Goal: Task Accomplishment & Management: Manage account settings

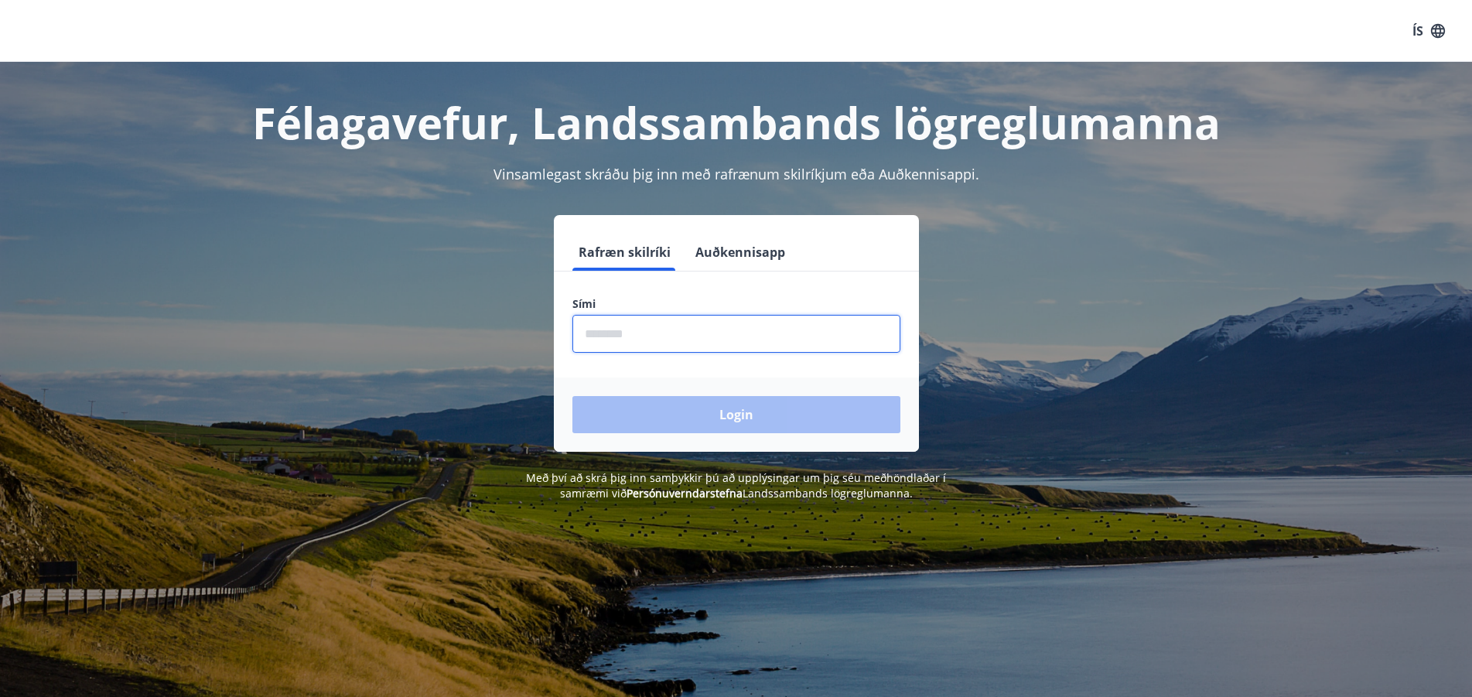
drag, startPoint x: 599, startPoint y: 339, endPoint x: 603, endPoint y: 347, distance: 8.3
click at [603, 347] on input "phone" at bounding box center [736, 334] width 328 height 38
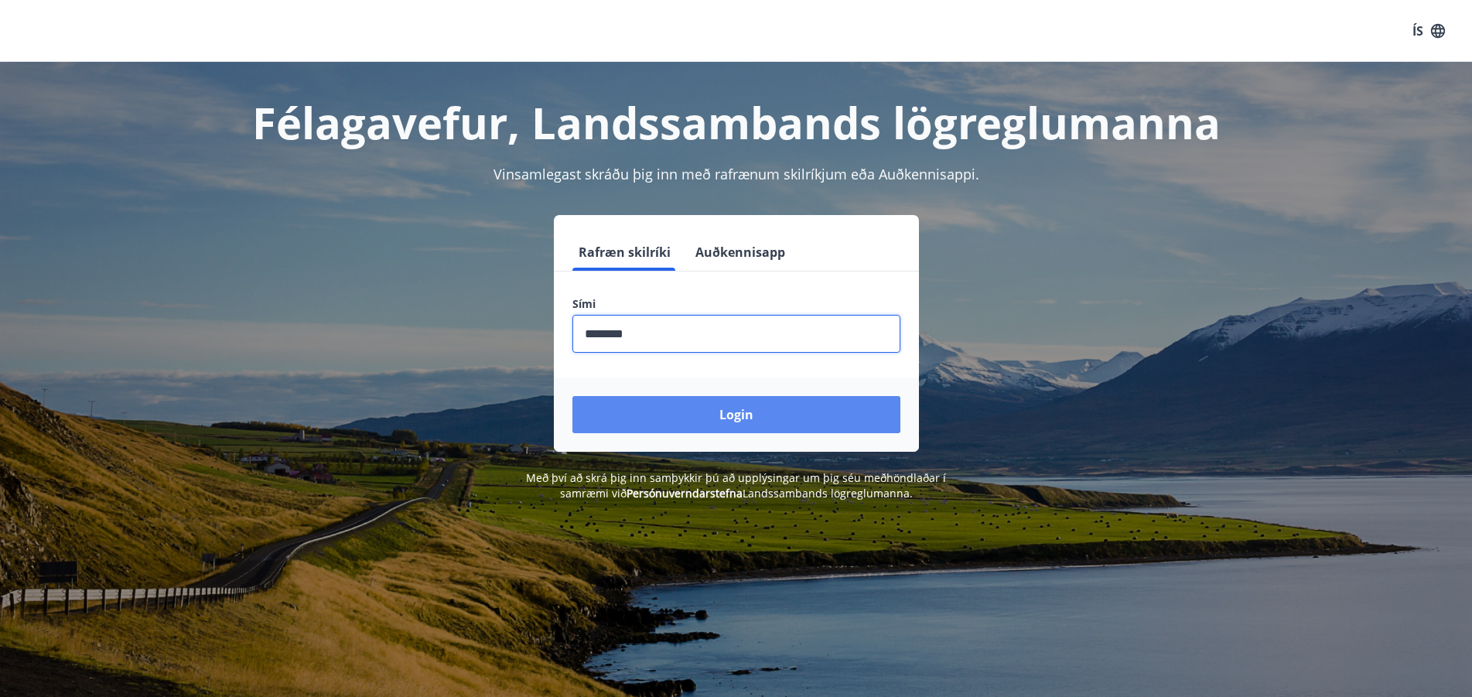
type input "********"
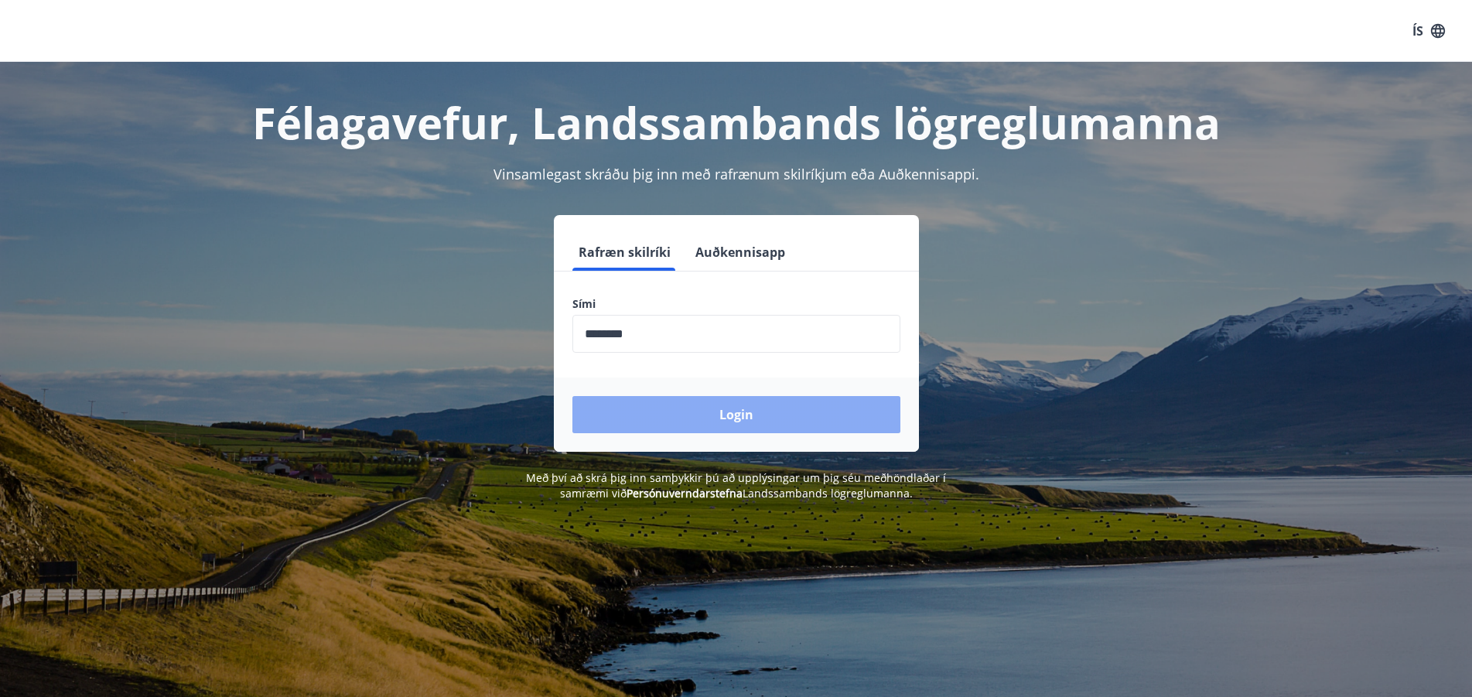
click at [731, 411] on button "Login" at bounding box center [736, 414] width 328 height 37
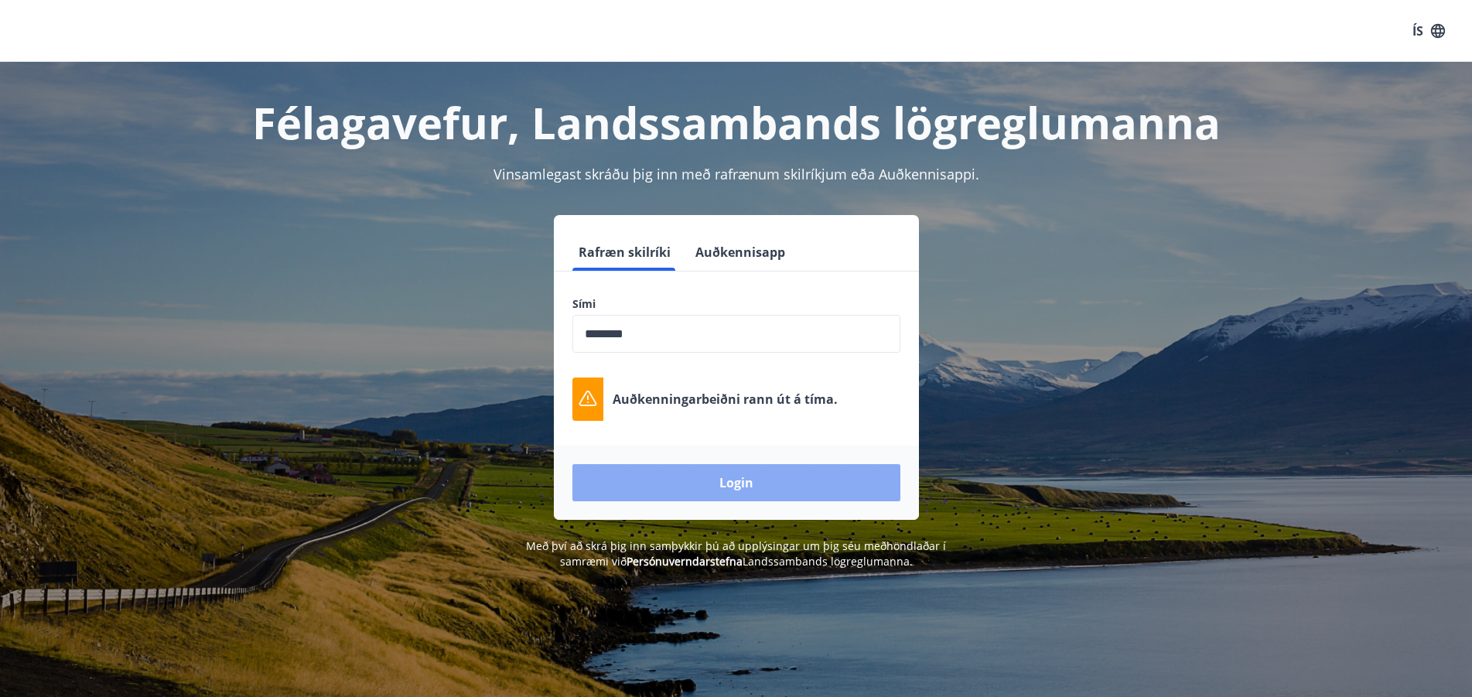
click at [735, 475] on button "Login" at bounding box center [736, 482] width 328 height 37
click at [778, 476] on button "Login" at bounding box center [736, 482] width 328 height 37
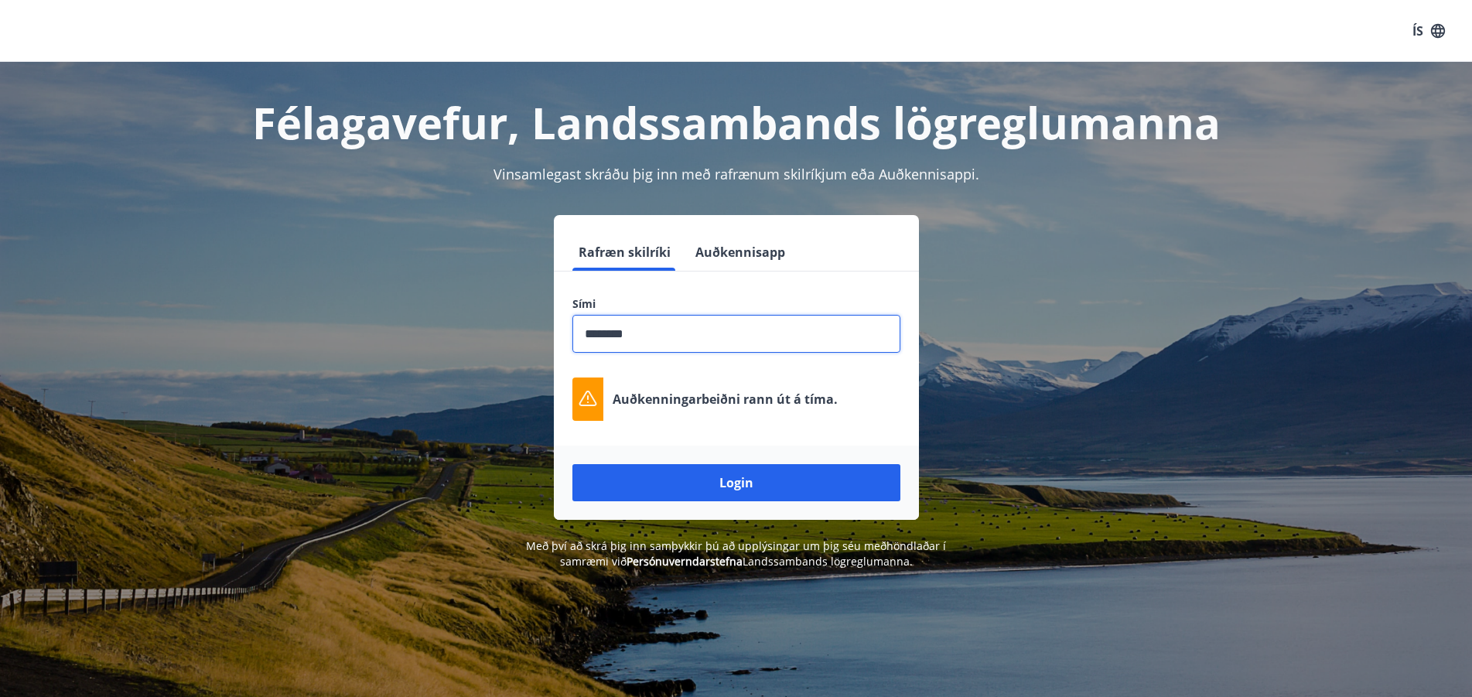
click at [662, 335] on input "phone" at bounding box center [736, 334] width 328 height 38
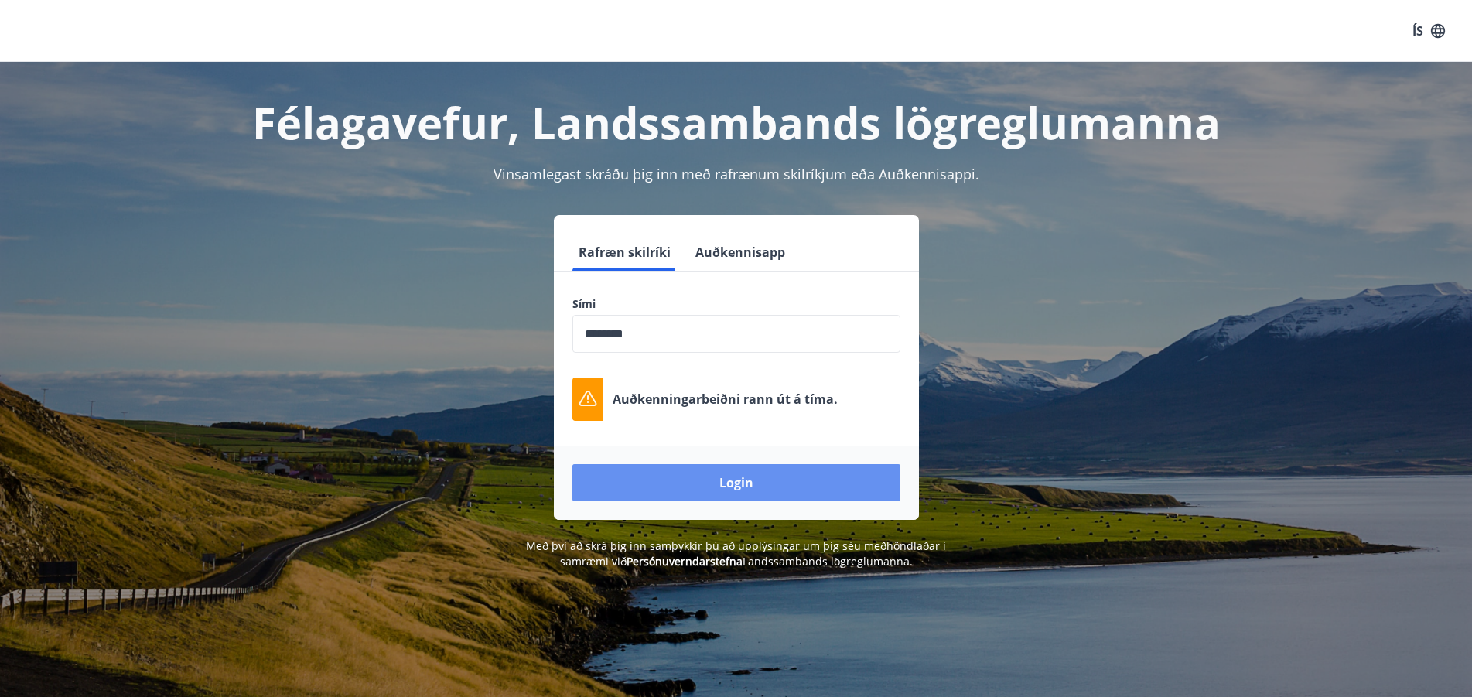
click at [734, 480] on button "Login" at bounding box center [736, 482] width 328 height 37
click at [745, 483] on button "Login" at bounding box center [736, 482] width 328 height 37
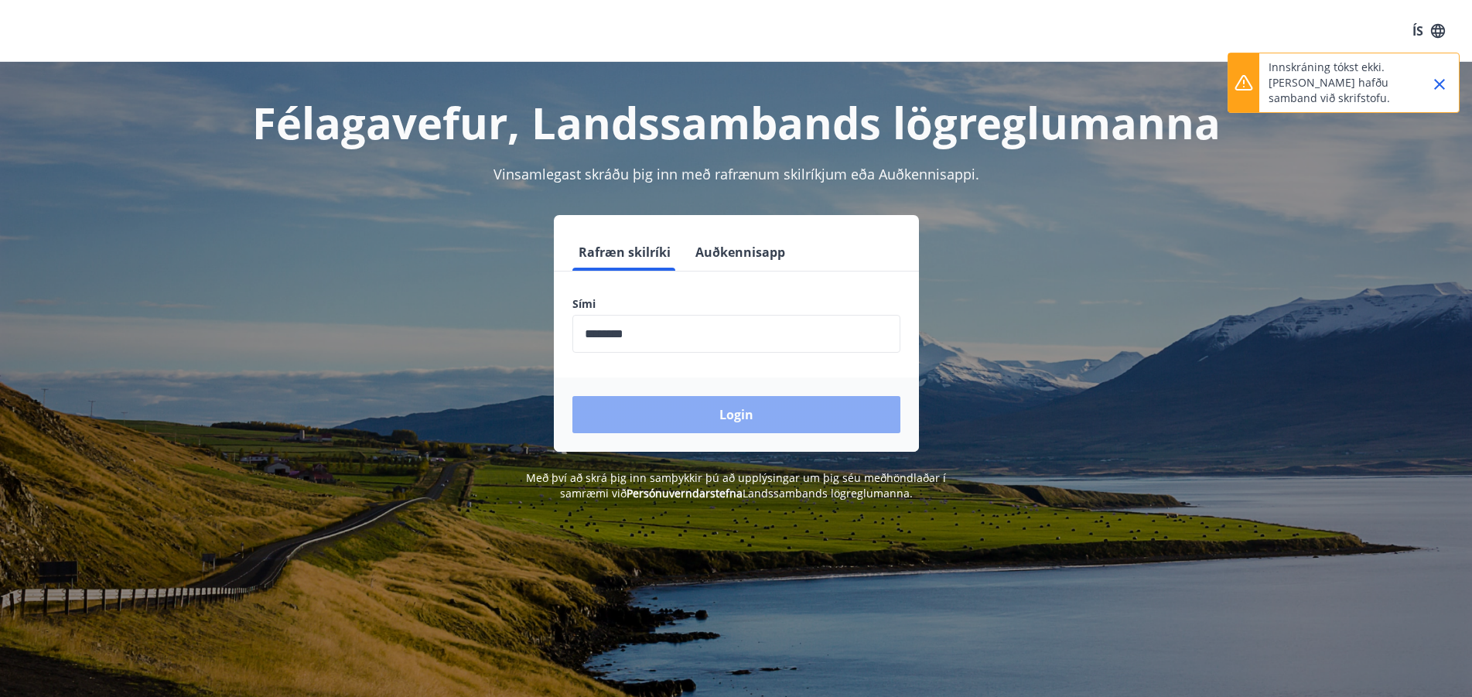
click at [744, 417] on button "Login" at bounding box center [736, 414] width 328 height 37
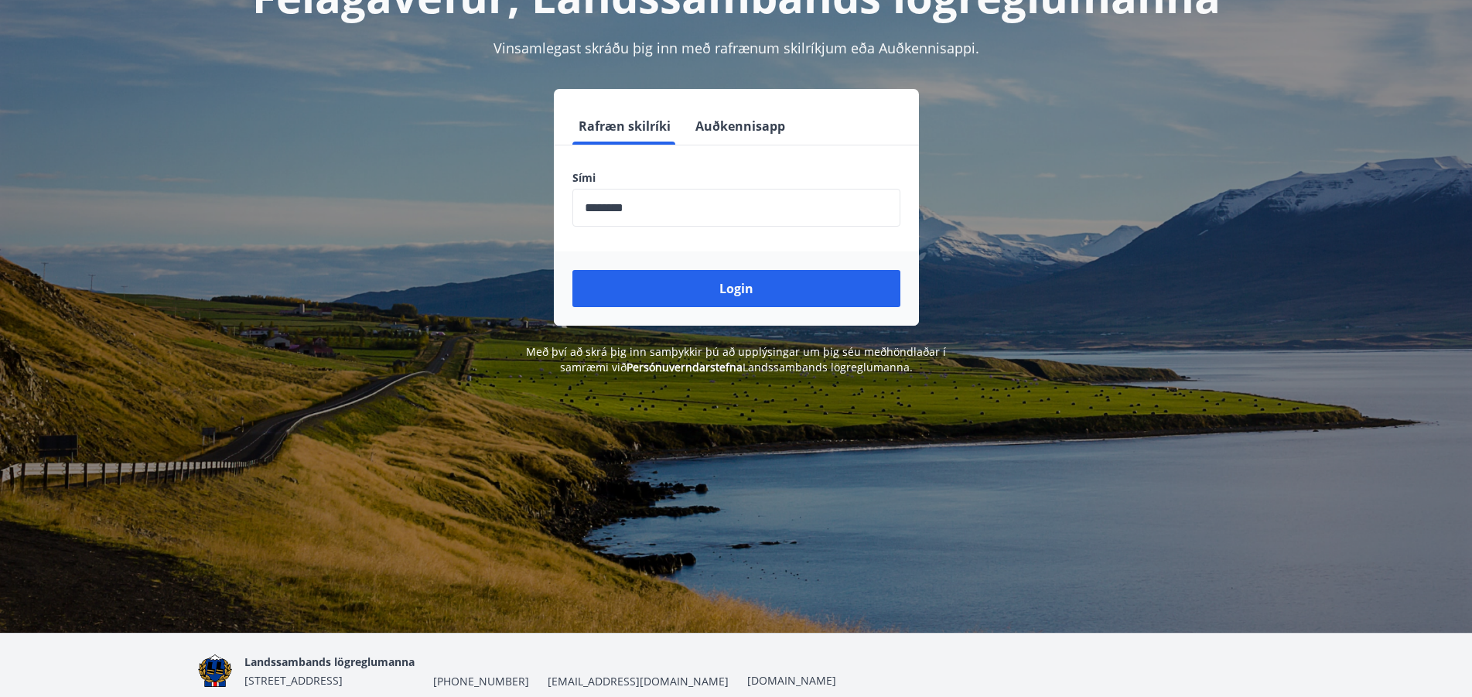
scroll to position [158, 0]
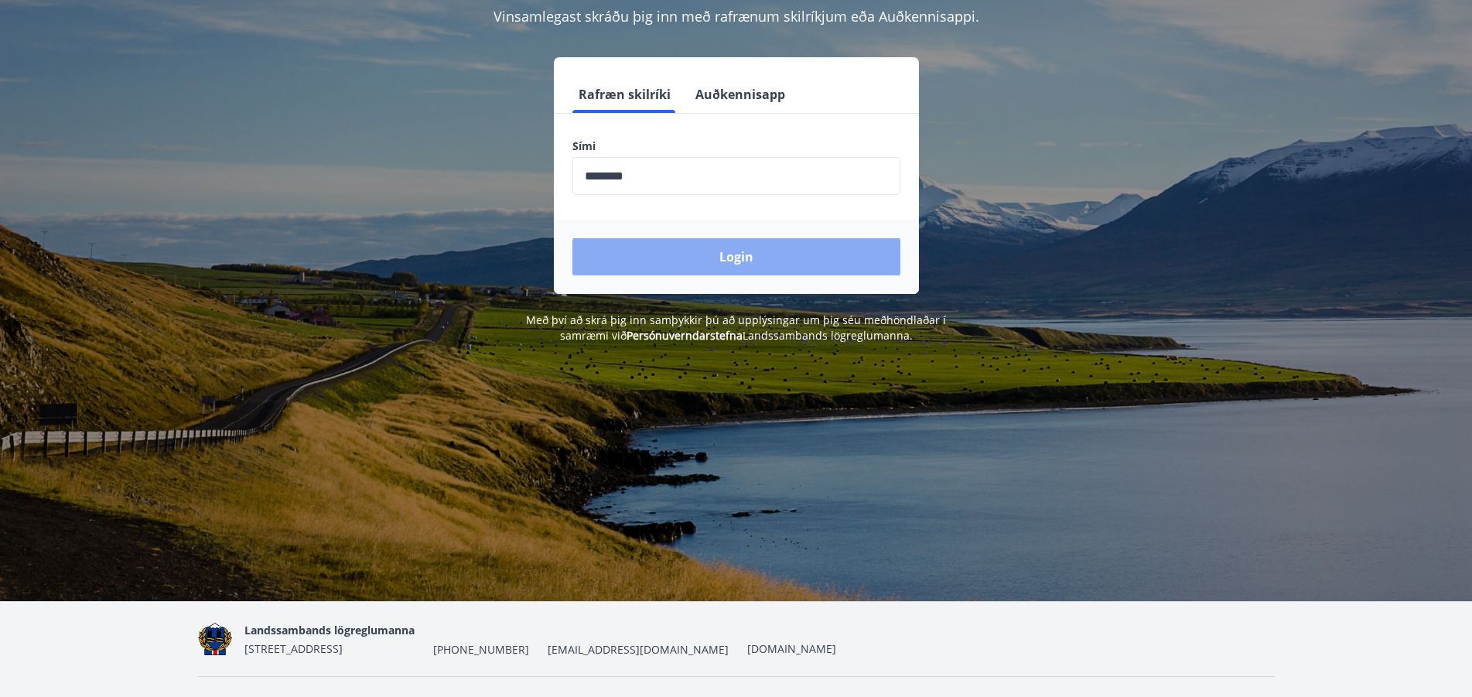
click at [754, 261] on button "Login" at bounding box center [736, 256] width 328 height 37
